Goal: Transaction & Acquisition: Purchase product/service

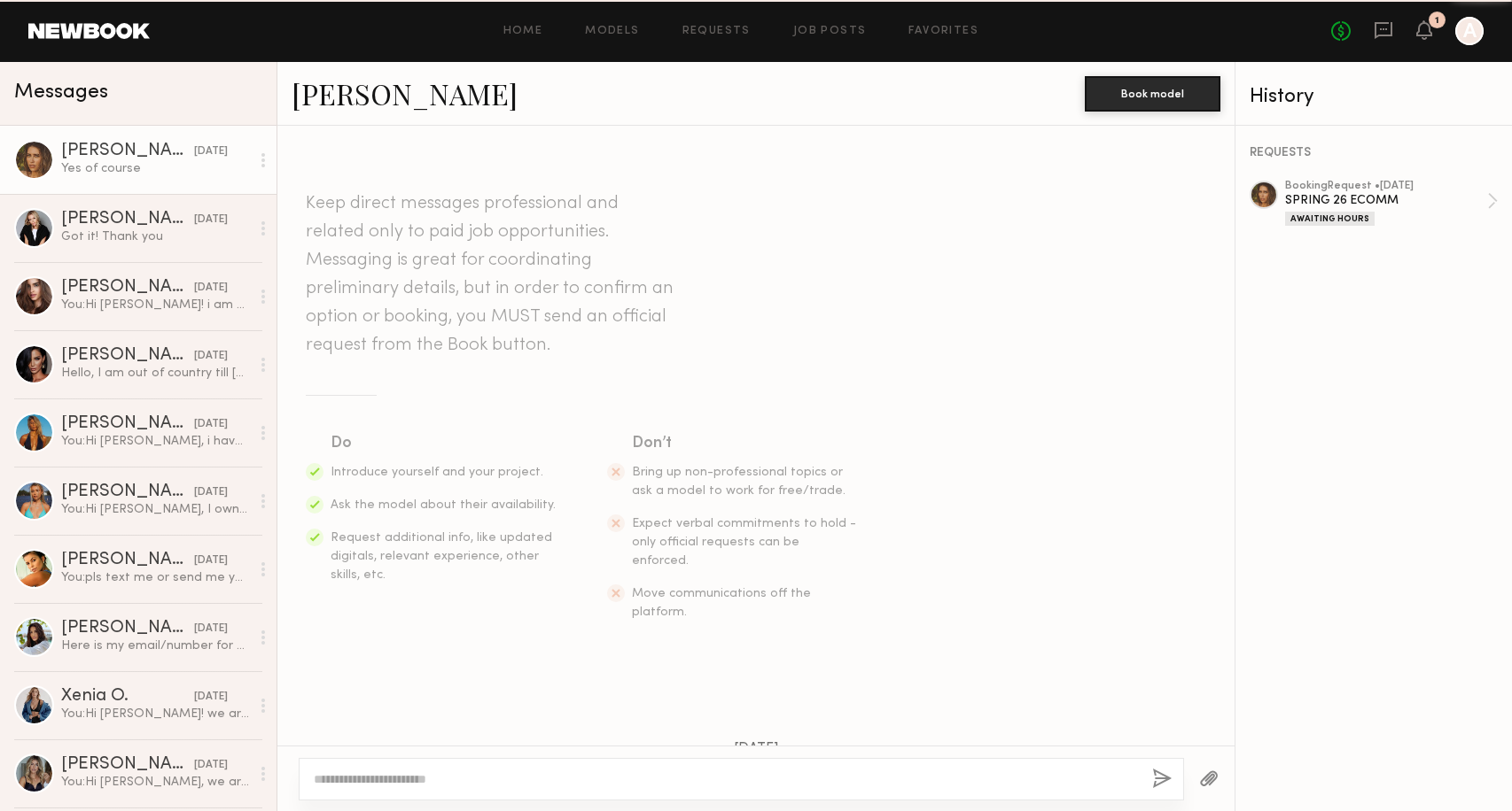
scroll to position [831, 0]
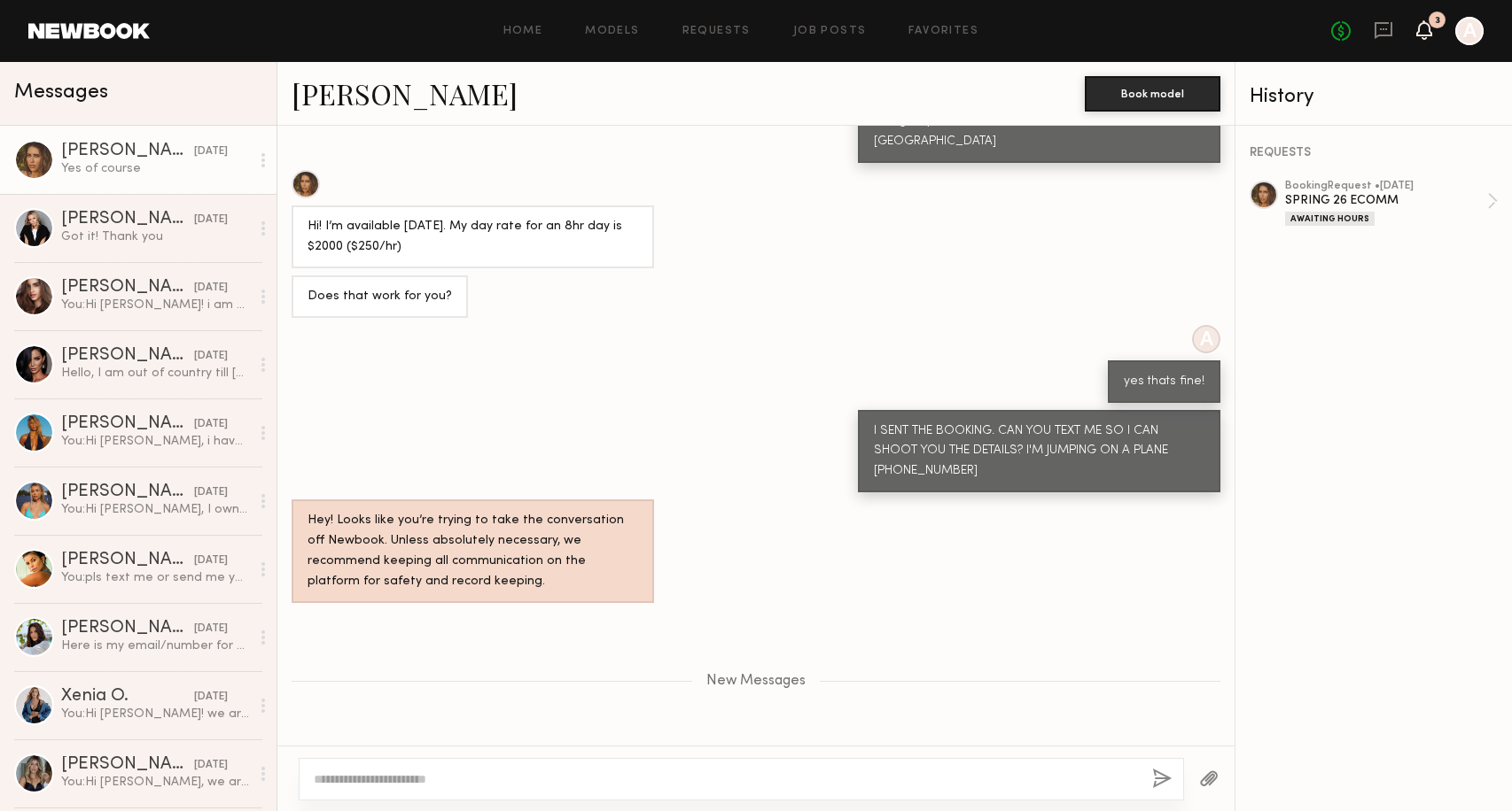
click at [1425, 30] on icon at bounding box center [1424, 29] width 14 height 12
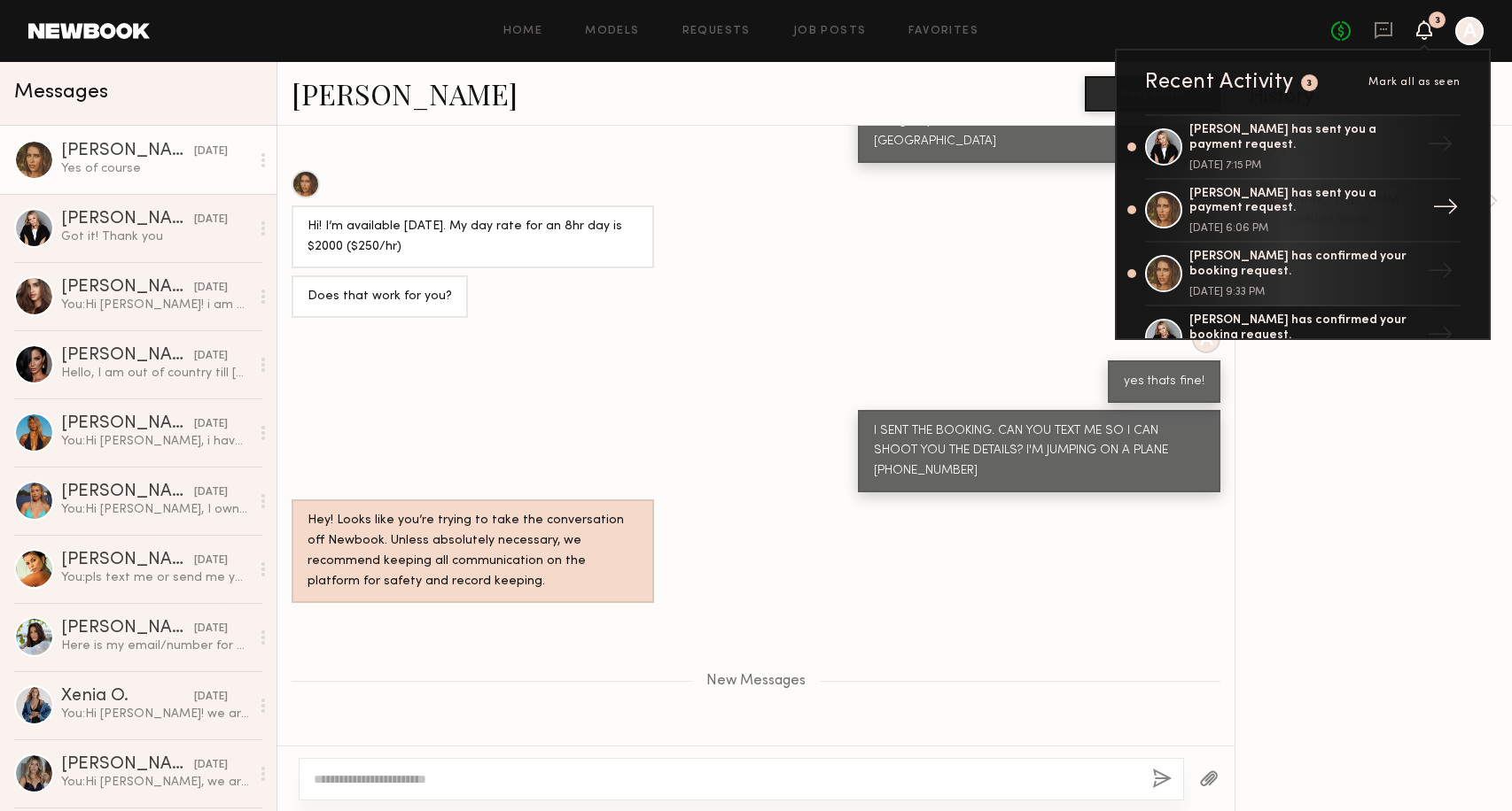
click at [1307, 193] on div "[PERSON_NAME] has sent you a payment request." at bounding box center [1304, 202] width 230 height 30
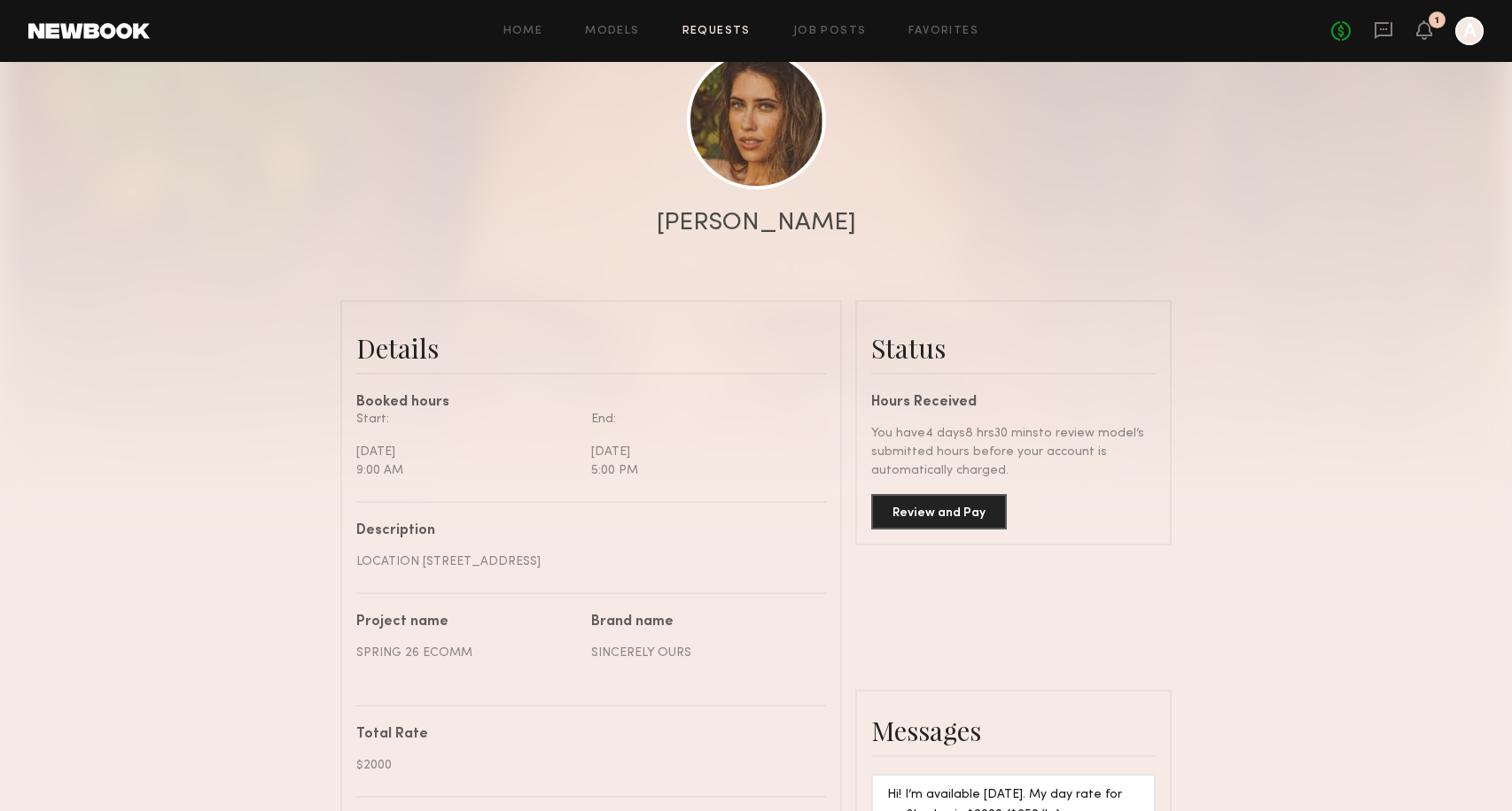
scroll to position [352, 0]
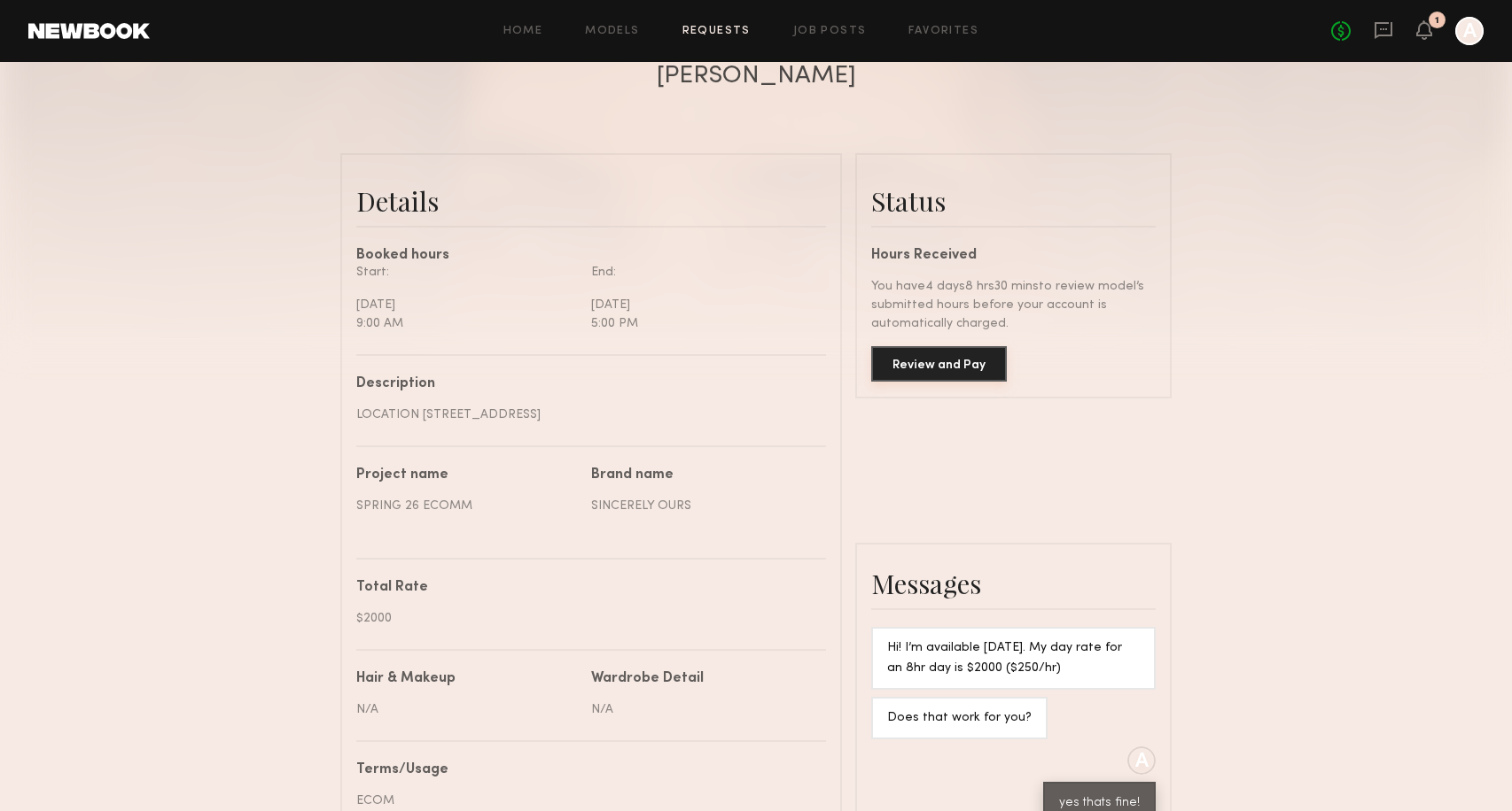
click at [955, 357] on button "Review and Pay" at bounding box center [939, 365] width 135 height 36
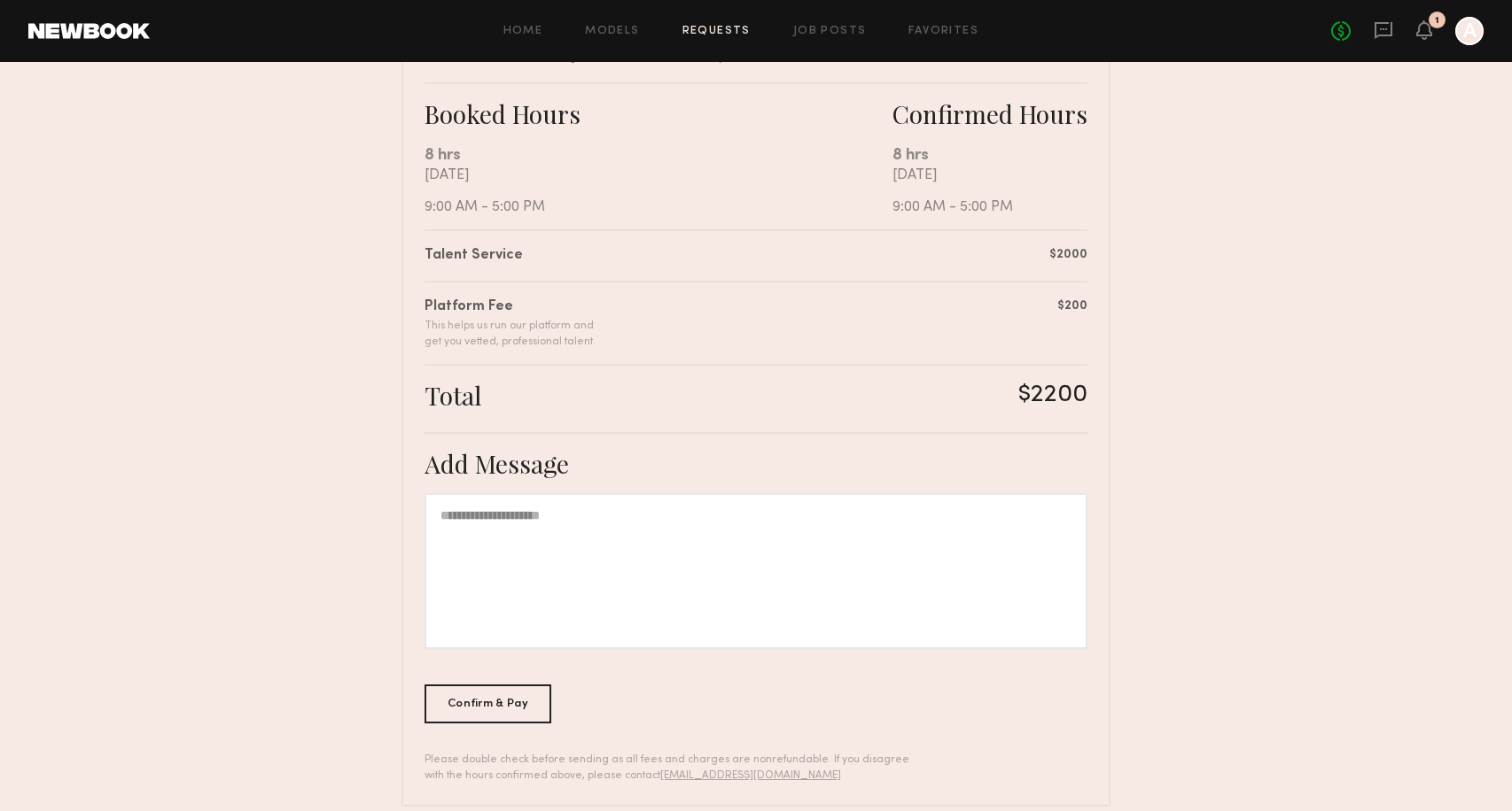
scroll to position [320, 0]
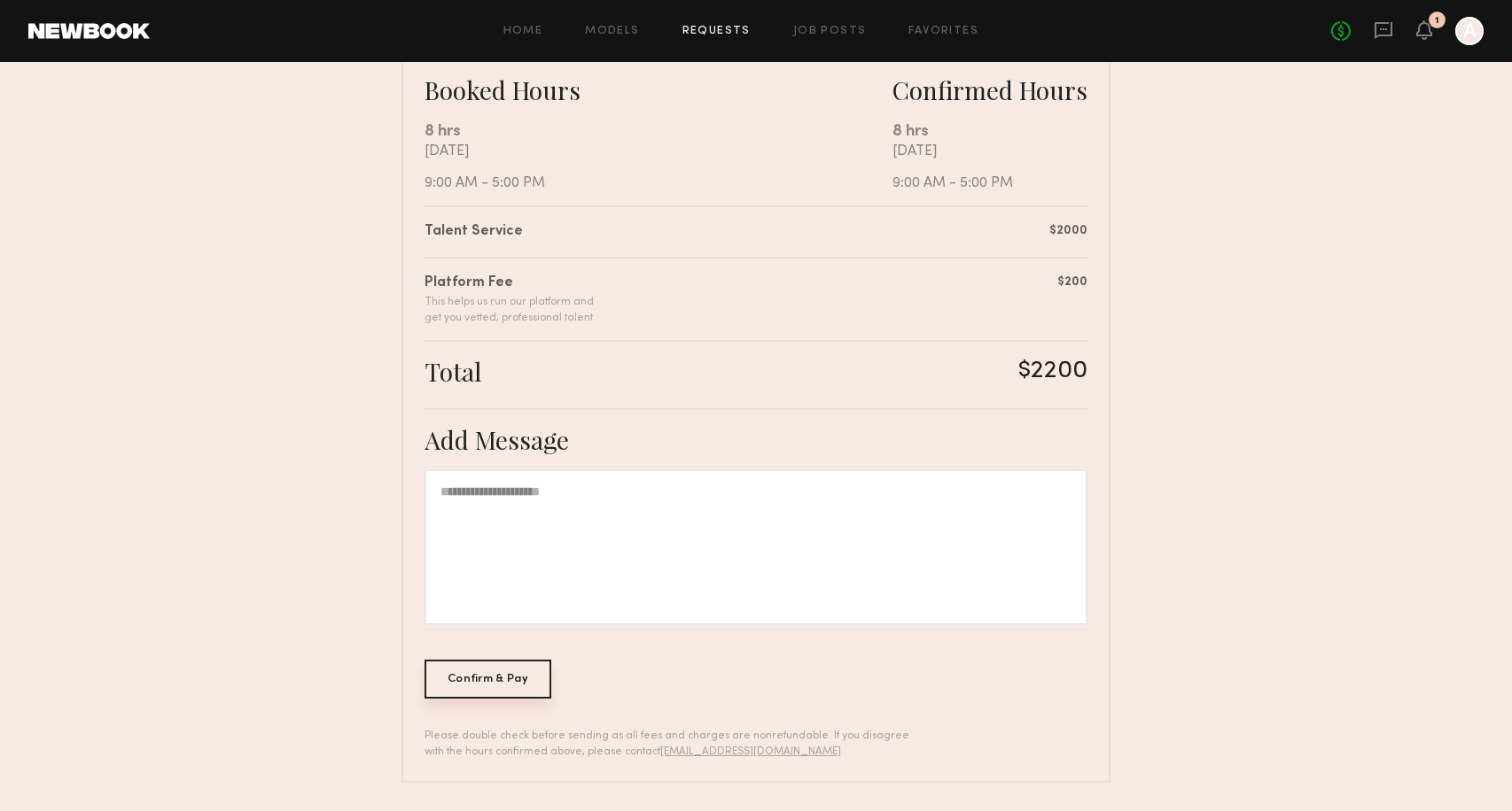
click at [512, 675] on div "Confirm & Pay" at bounding box center [487, 678] width 127 height 39
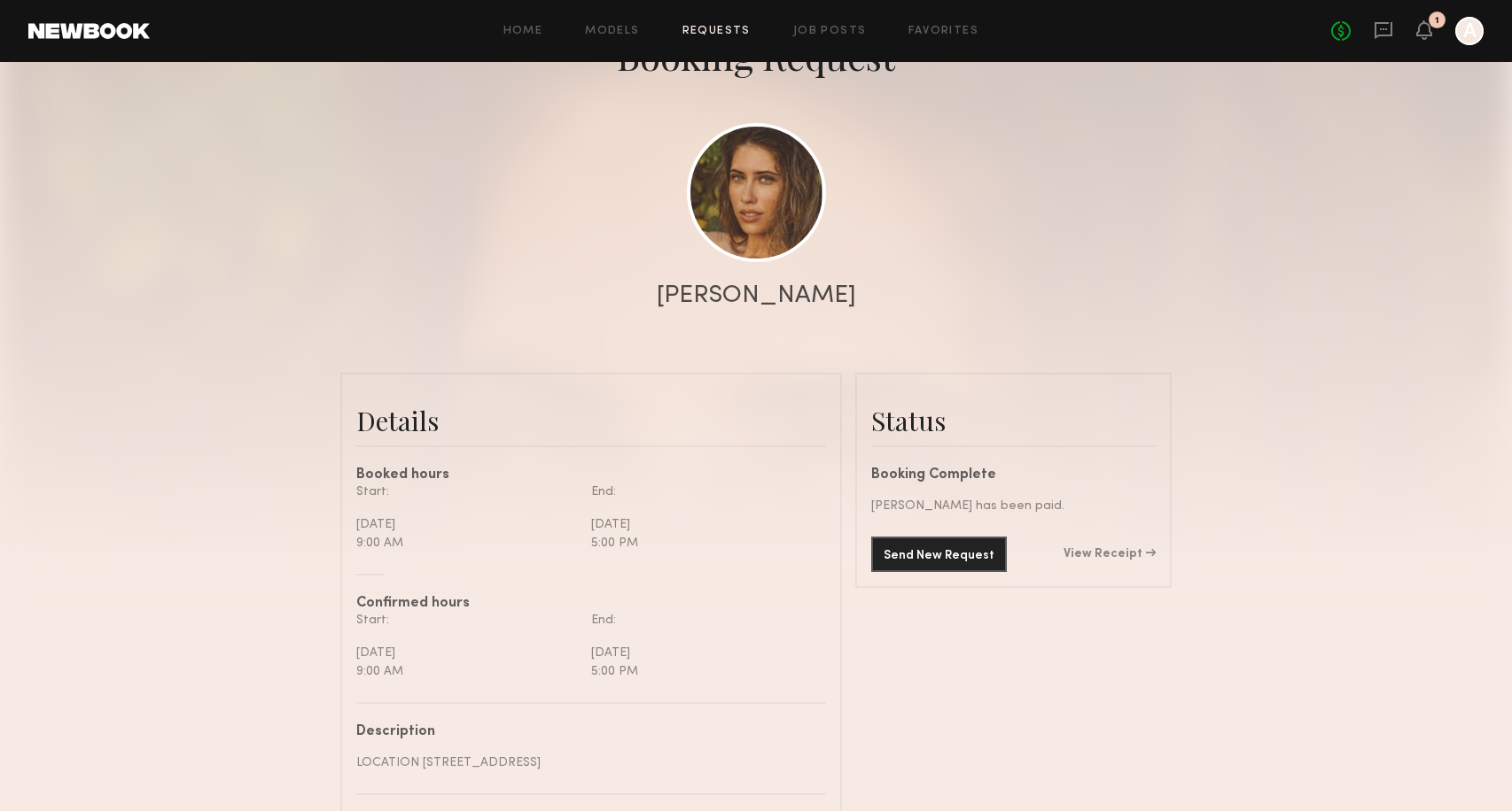
scroll to position [128, 0]
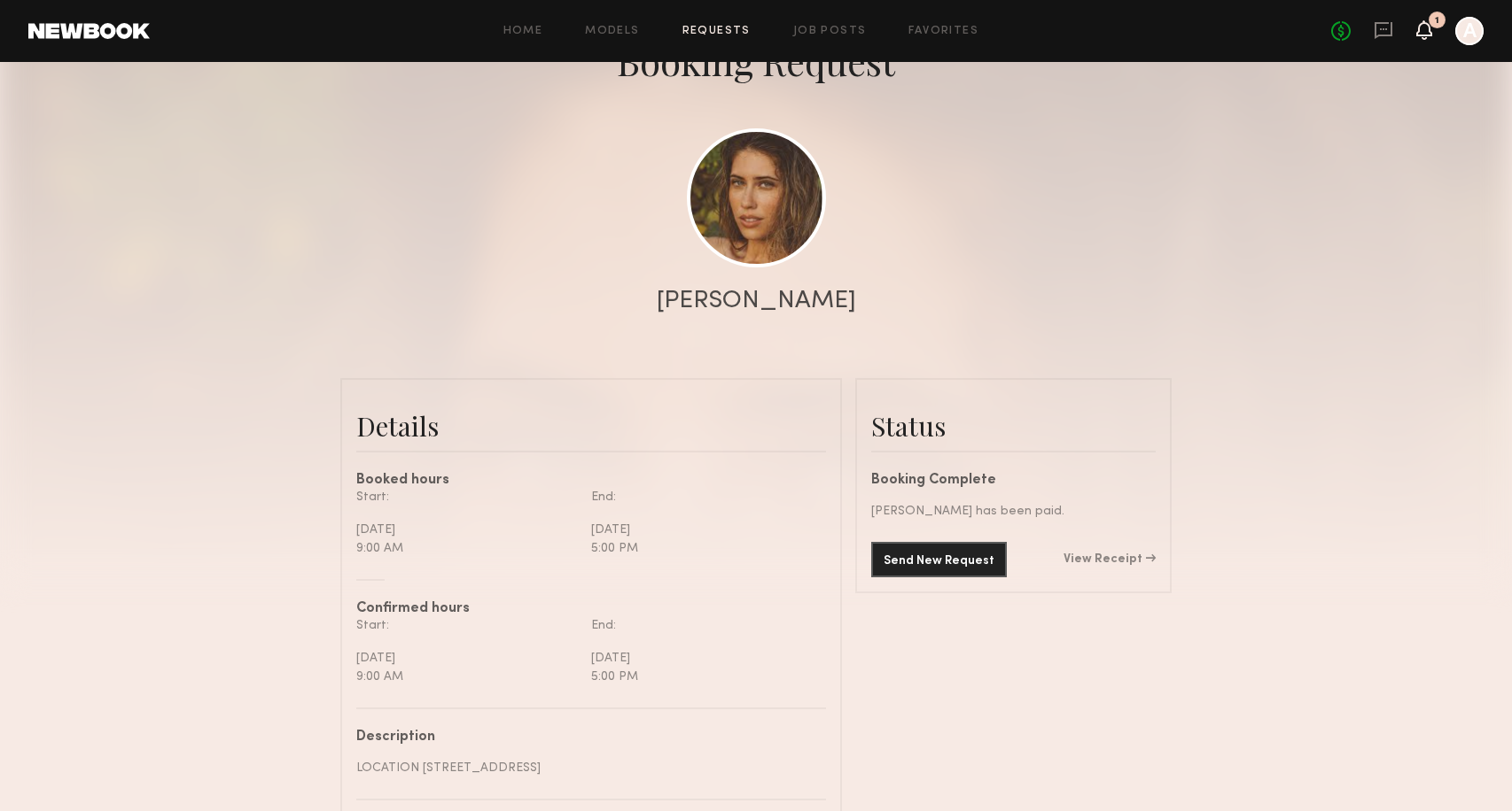
click at [1427, 26] on icon at bounding box center [1424, 29] width 14 height 12
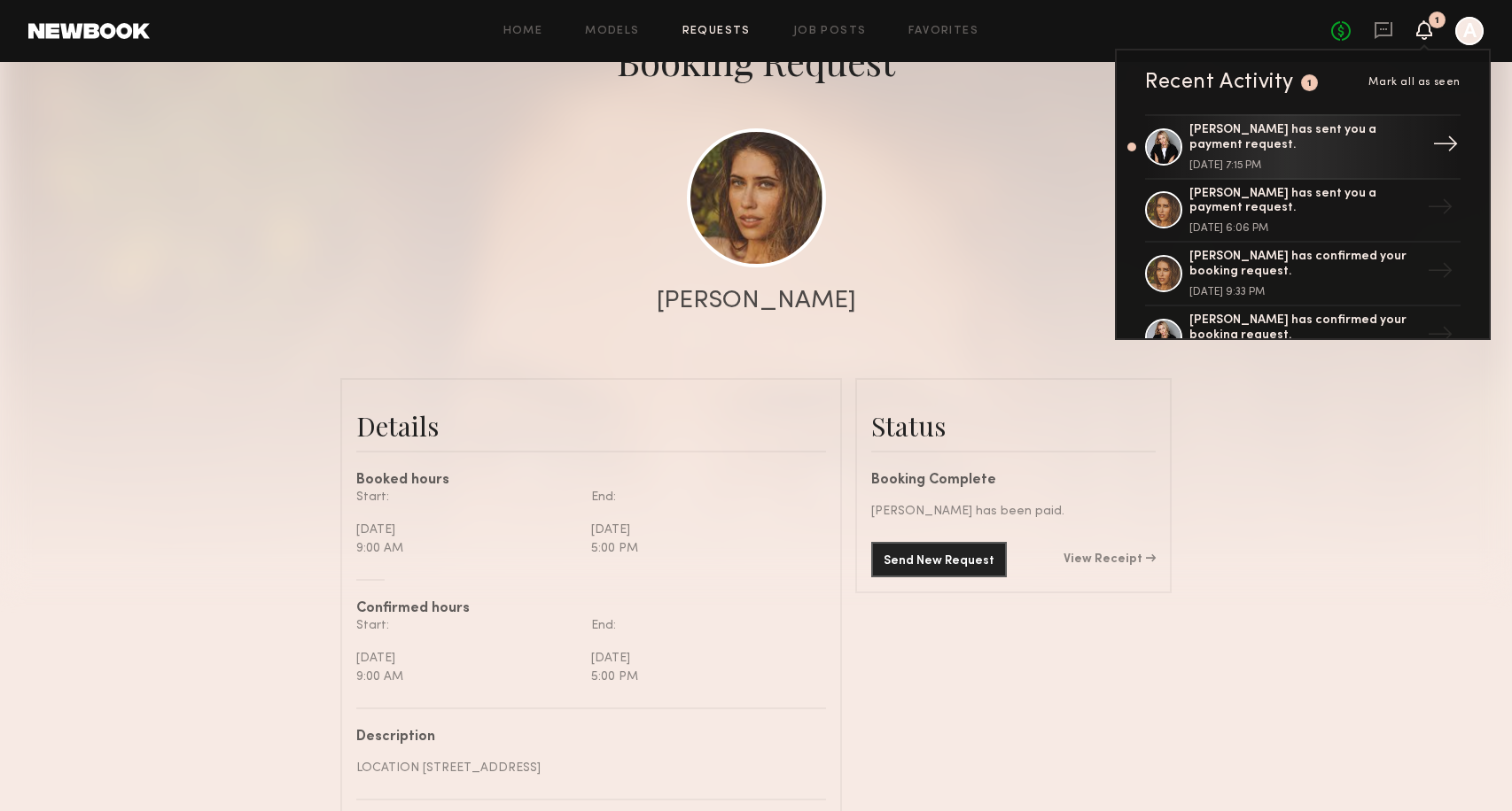
click at [1258, 139] on div "[PERSON_NAME] has sent you a payment request." at bounding box center [1304, 138] width 230 height 30
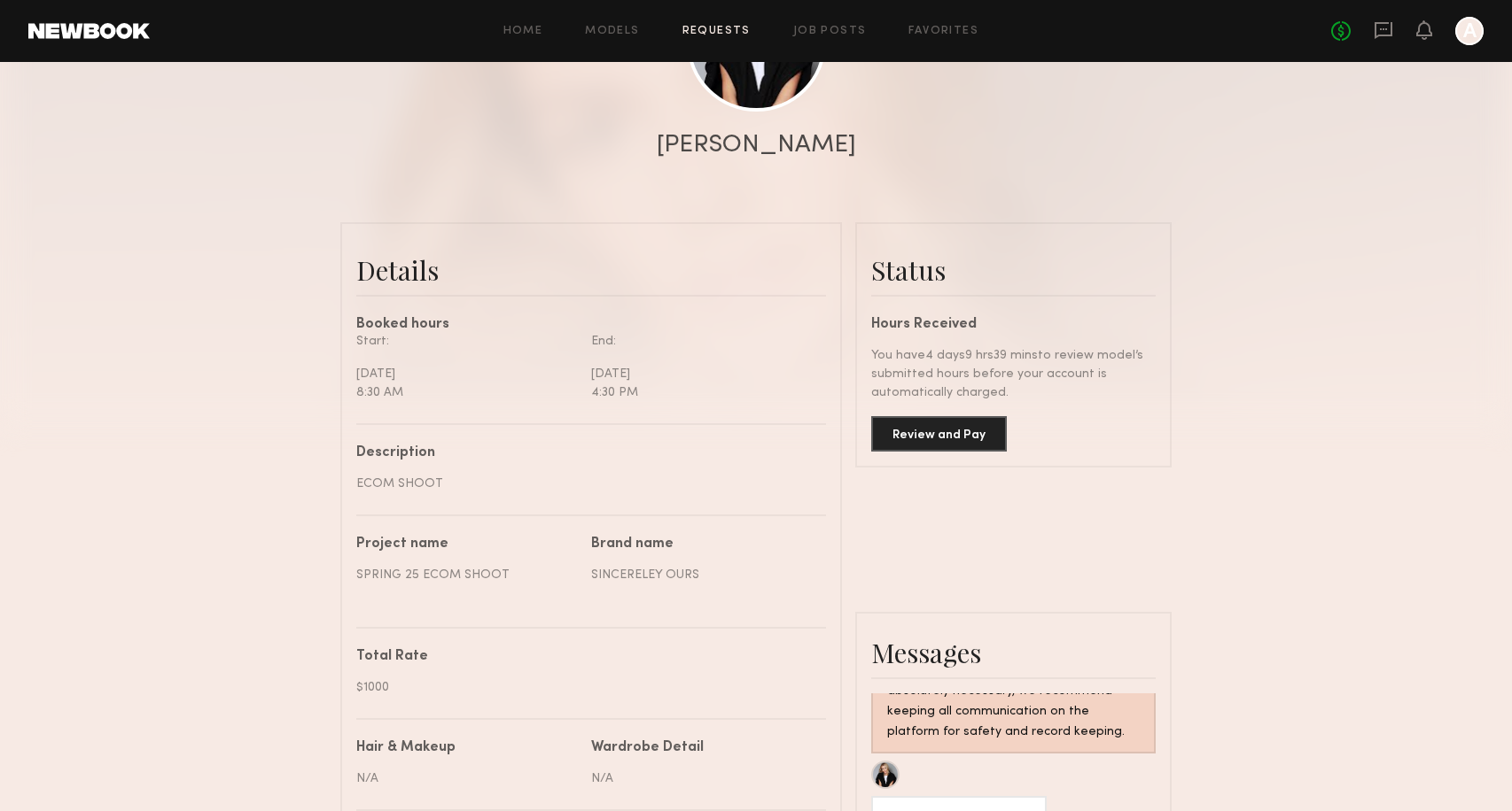
scroll to position [286, 0]
click at [939, 434] on button "Review and Pay" at bounding box center [939, 430] width 135 height 36
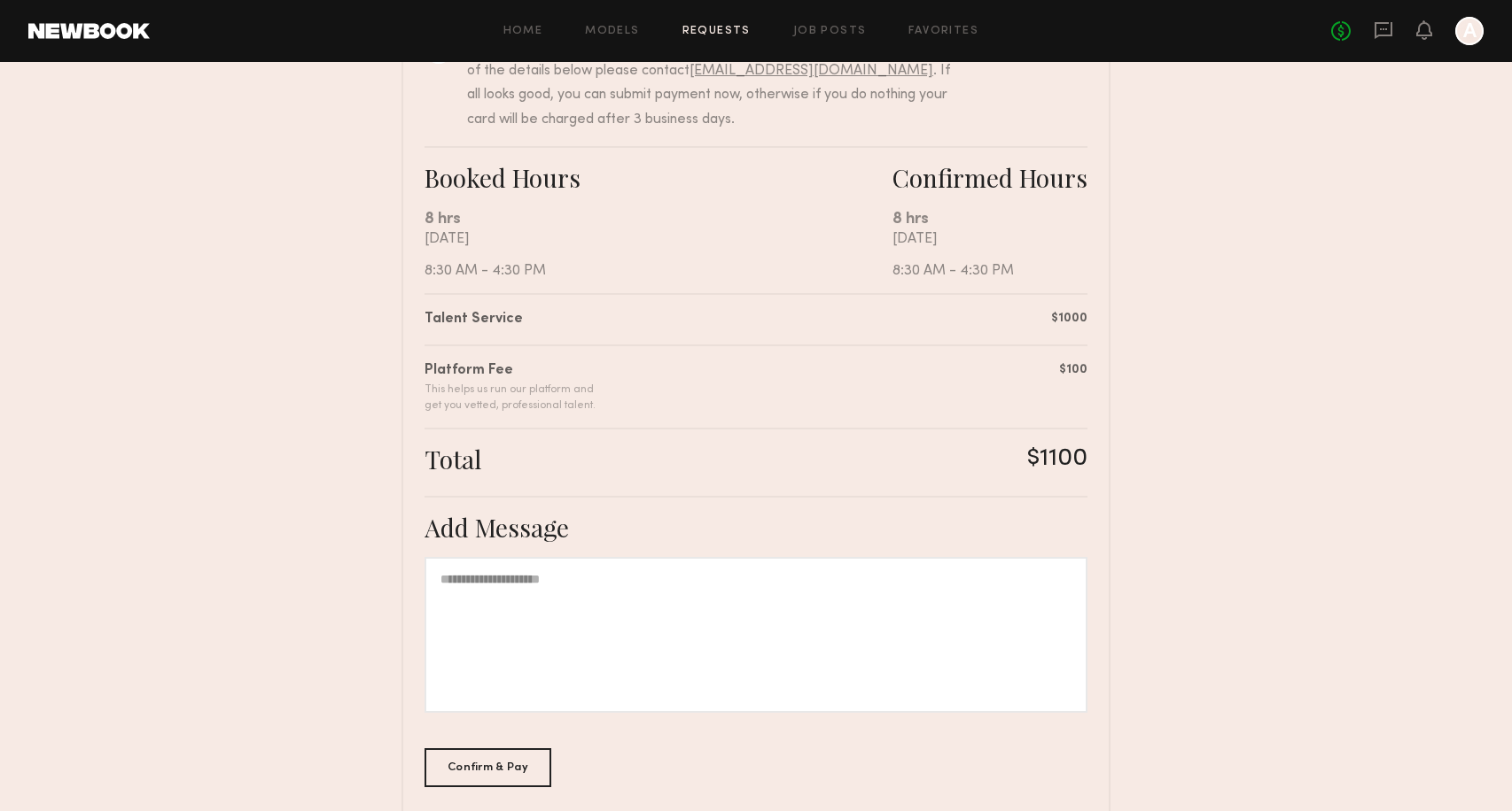
scroll to position [320, 0]
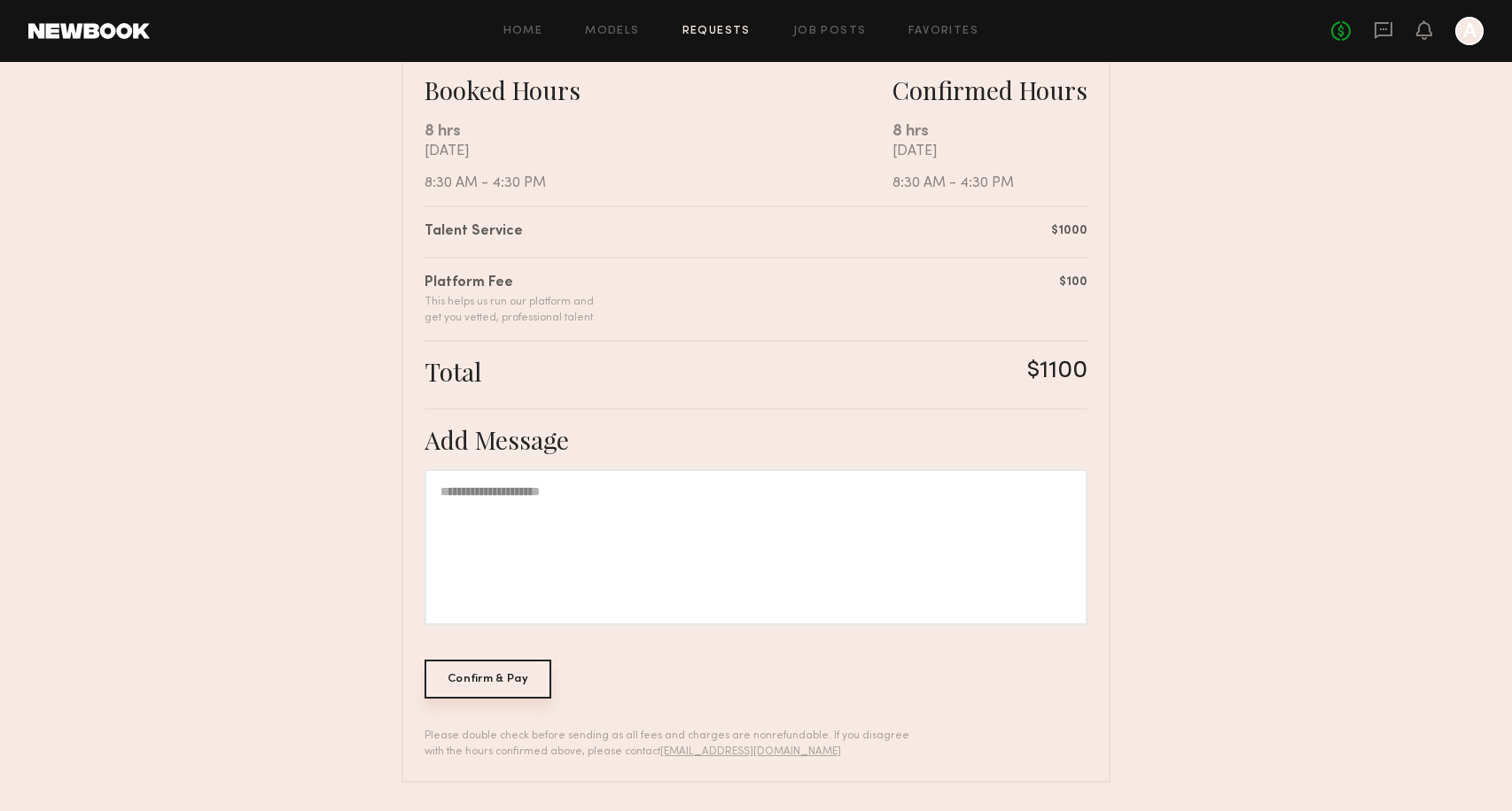
click at [504, 682] on div "Confirm & Pay" at bounding box center [487, 678] width 127 height 39
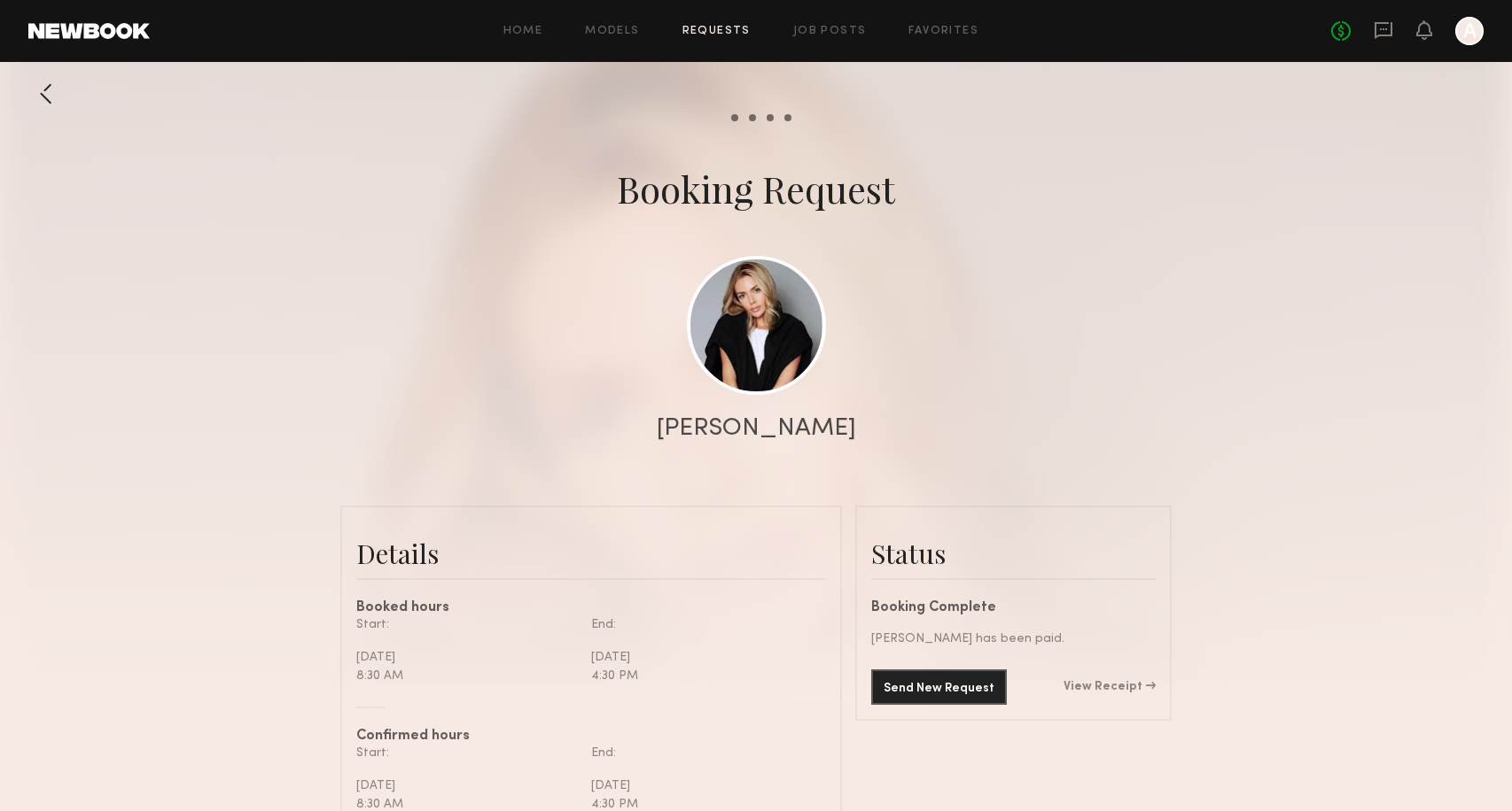
scroll to position [1350, 0]
click at [44, 88] on div at bounding box center [46, 94] width 36 height 36
